Goal: Check status

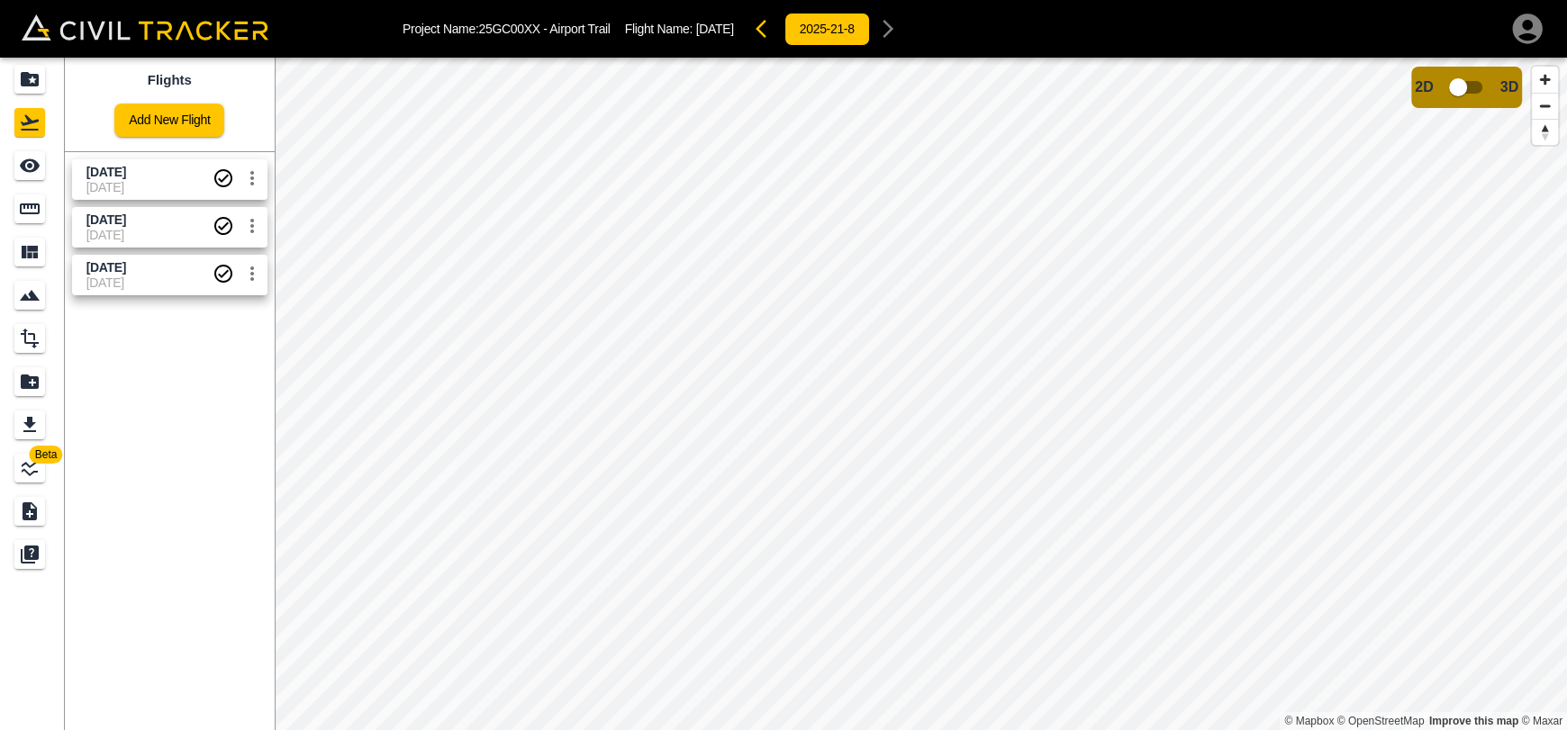
drag, startPoint x: 129, startPoint y: 185, endPoint x: 139, endPoint y: 182, distance: 10.3
click at [130, 185] on span "[DATE]" at bounding box center [149, 187] width 126 height 14
click at [1469, 95] on input "checkbox" at bounding box center [1458, 87] width 103 height 34
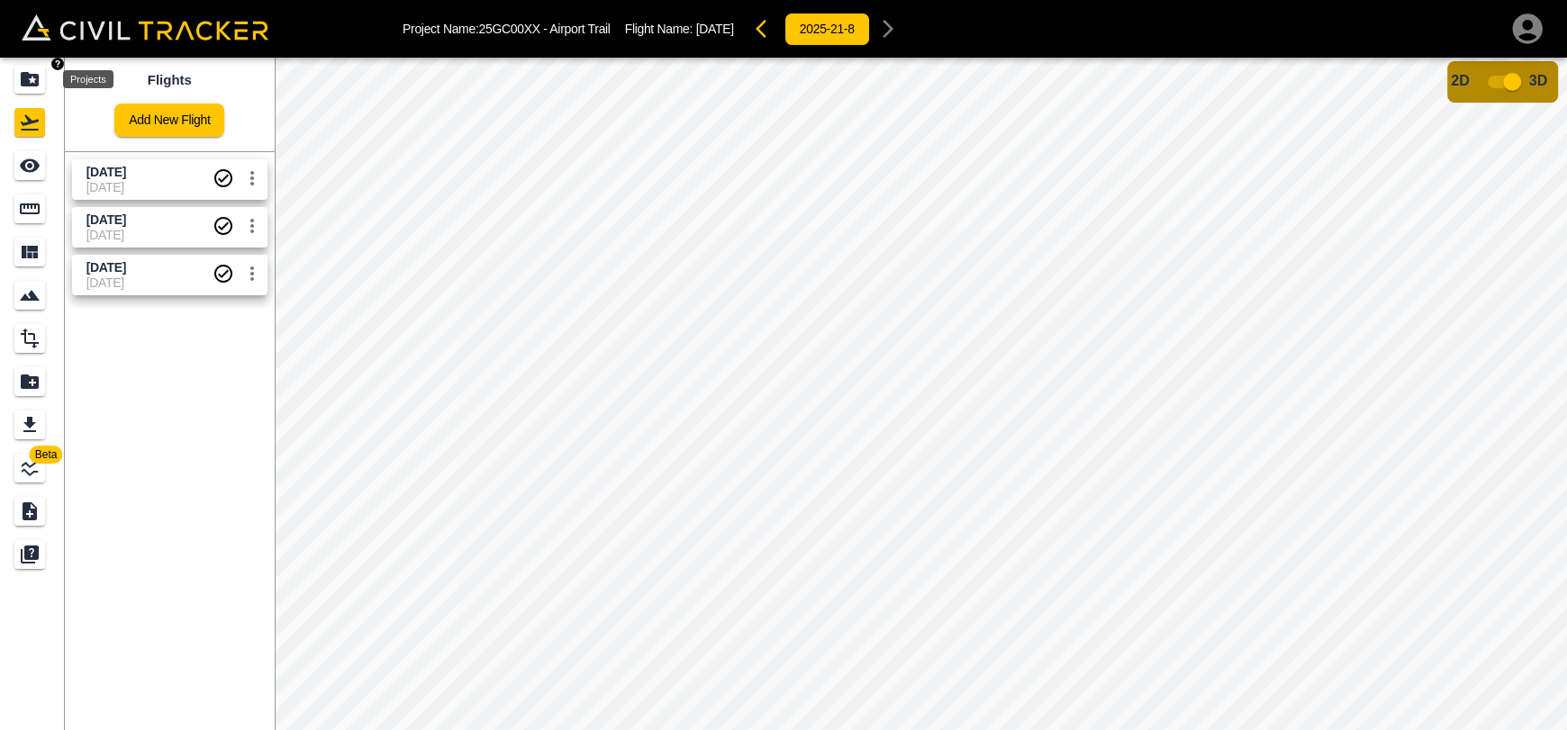
drag, startPoint x: 25, startPoint y: 81, endPoint x: 38, endPoint y: 12, distance: 70.5
click at [25, 81] on icon "Projects" at bounding box center [30, 79] width 18 height 14
